Goal: Find specific page/section: Find specific page/section

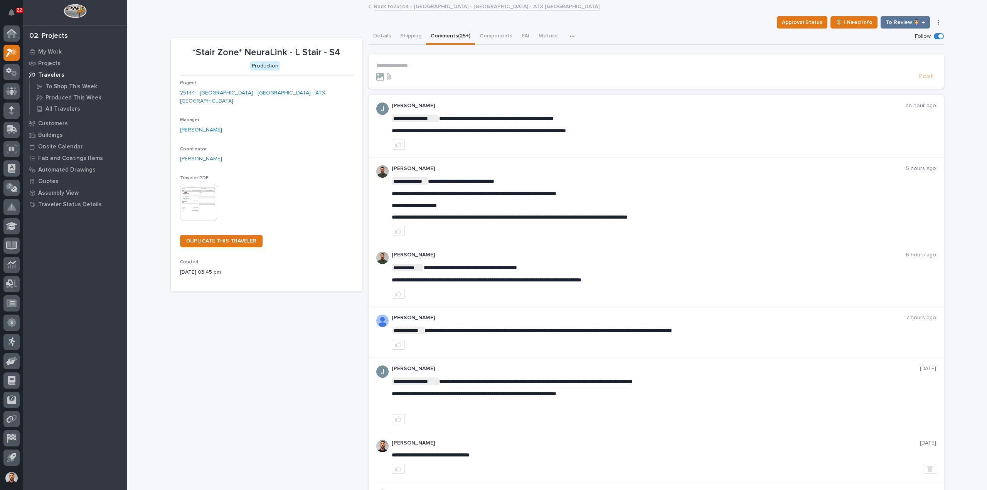
click at [422, 3] on link "Back to 25144 - Stair Zone - NeuraLink - ATX Stair Towers" at bounding box center [487, 6] width 226 height 9
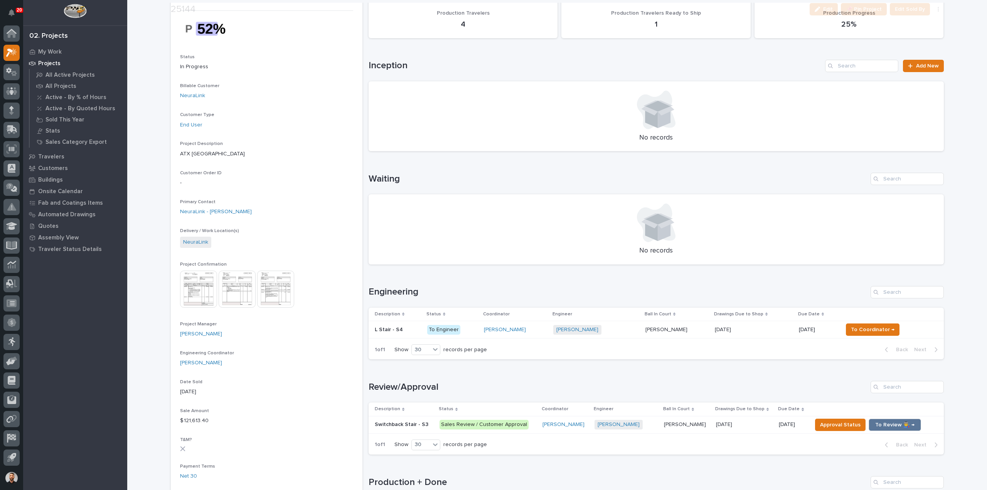
scroll to position [154, 0]
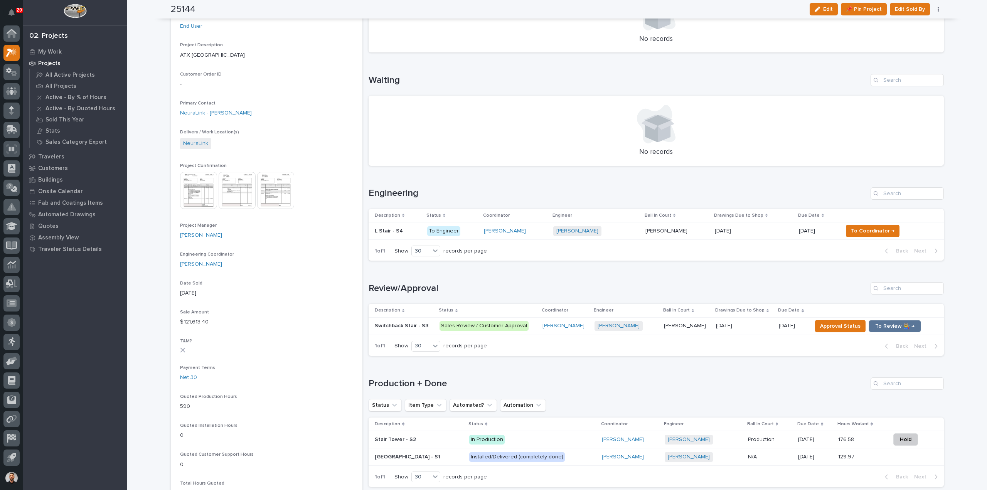
click at [419, 441] on p at bounding box center [419, 440] width 88 height 7
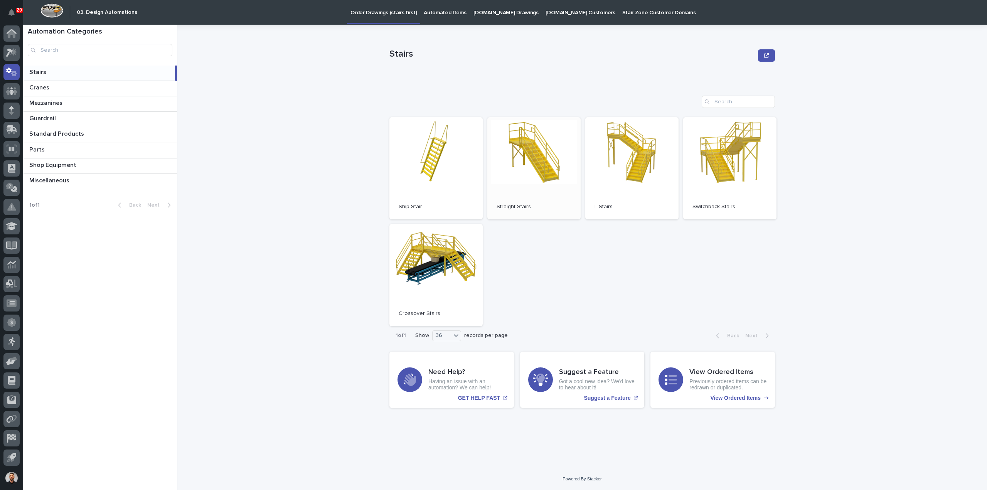
click at [547, 153] on link "Open" at bounding box center [534, 168] width 93 height 102
